Goal: Task Accomplishment & Management: Complete application form

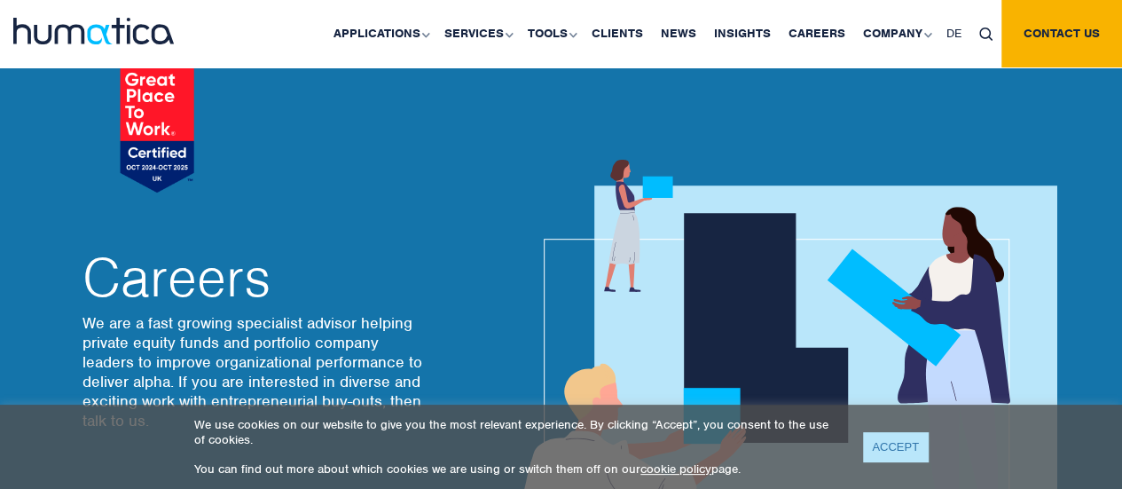
click at [872, 440] on link "ACCEPT" at bounding box center [895, 446] width 65 height 29
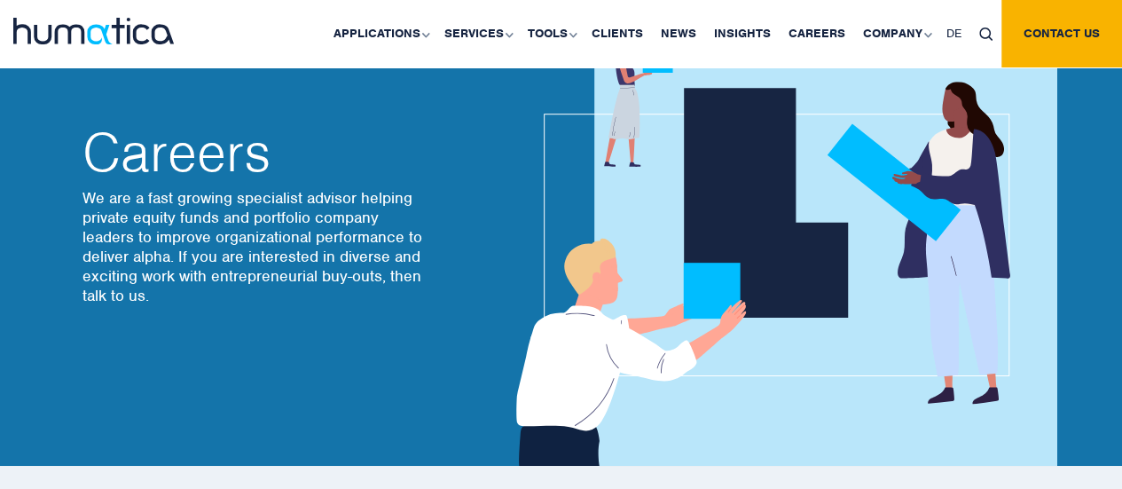
scroll to position [122, 0]
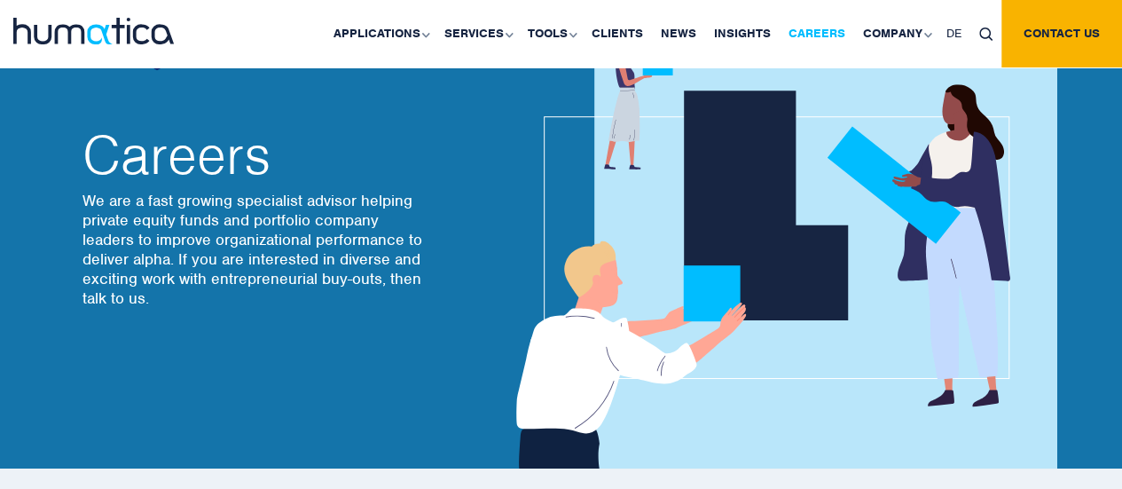
click at [800, 28] on link "Careers" at bounding box center [816, 33] width 74 height 67
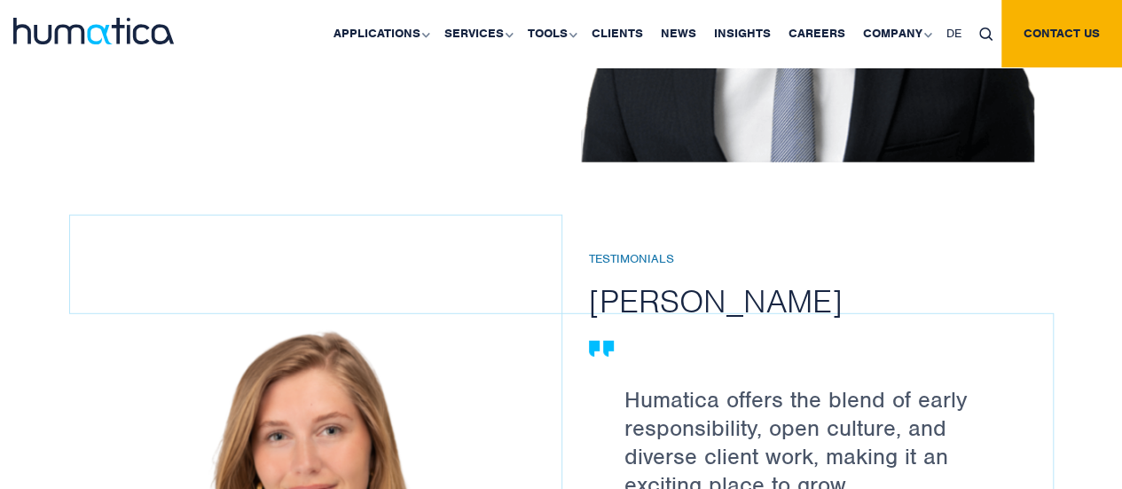
scroll to position [2428, 0]
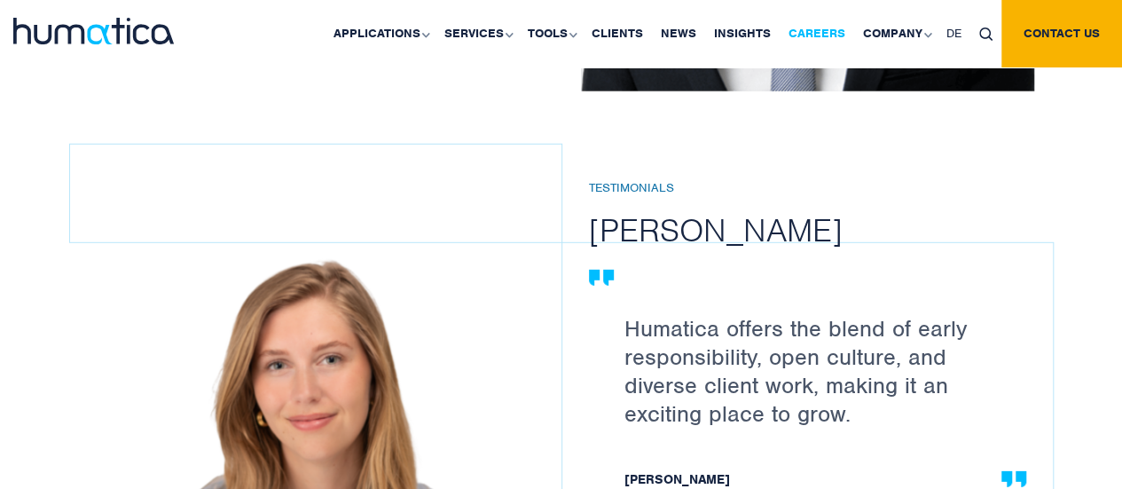
click at [818, 33] on link "Careers" at bounding box center [816, 33] width 74 height 67
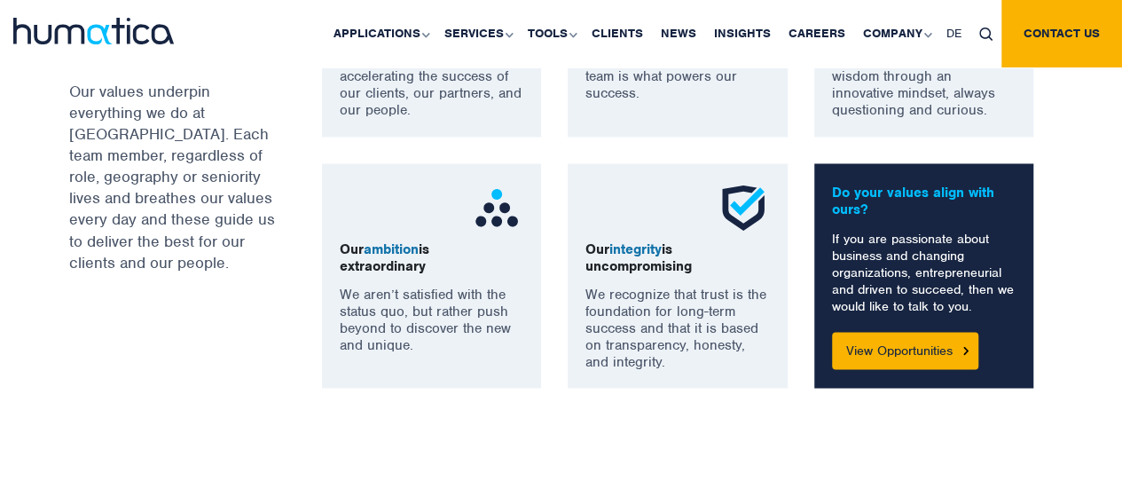
scroll to position [1458, 0]
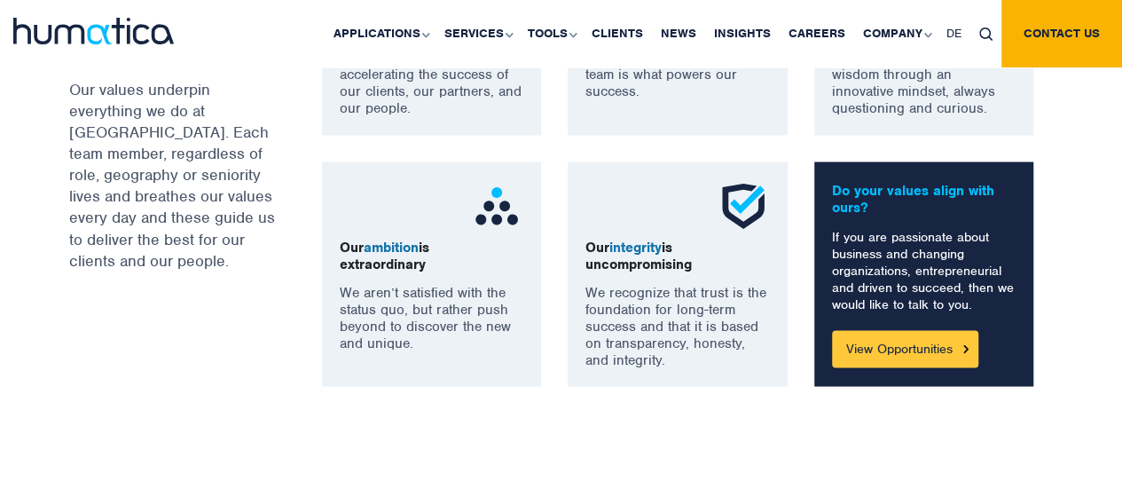
click at [876, 334] on link "View Opportunities" at bounding box center [905, 348] width 146 height 37
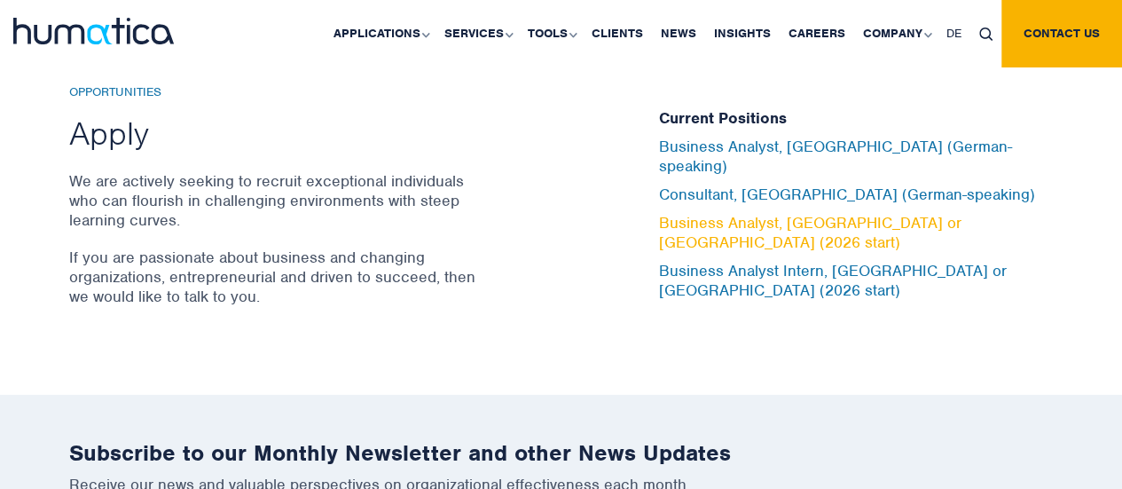
click at [735, 213] on link "Business Analyst, [GEOGRAPHIC_DATA] or [GEOGRAPHIC_DATA] (2026 start)" at bounding box center [810, 232] width 302 height 39
